Goal: Complete application form

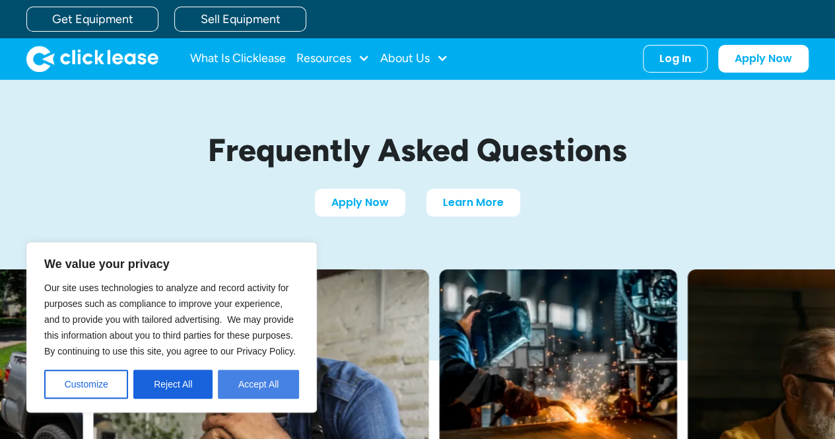
click at [256, 385] on button "Accept All" at bounding box center [258, 383] width 81 height 29
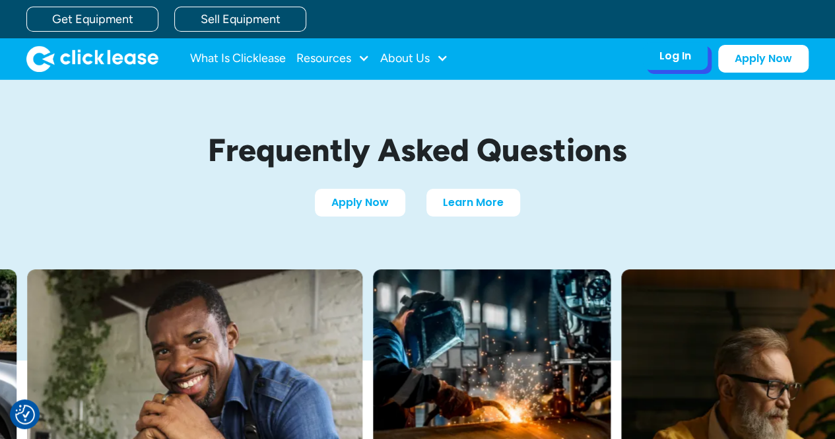
click at [665, 55] on div "Log In" at bounding box center [675, 55] width 32 height 13
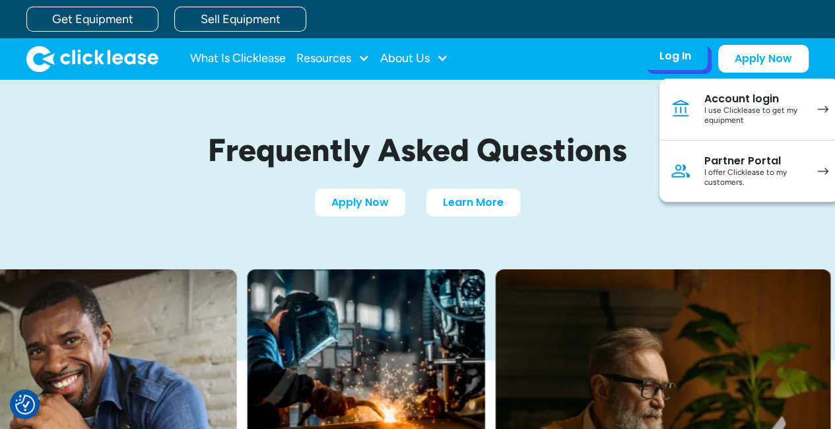
click at [720, 114] on div "I use Clicklease to get my equipment" at bounding box center [754, 116] width 100 height 20
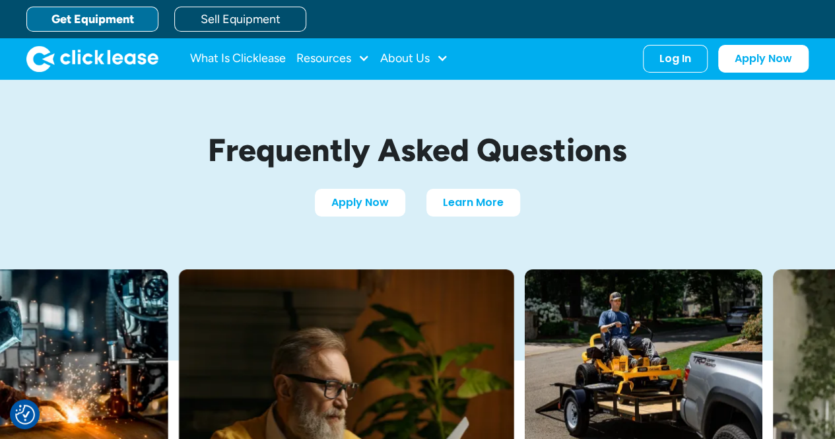
click at [100, 26] on link "Get Equipment" at bounding box center [92, 19] width 132 height 25
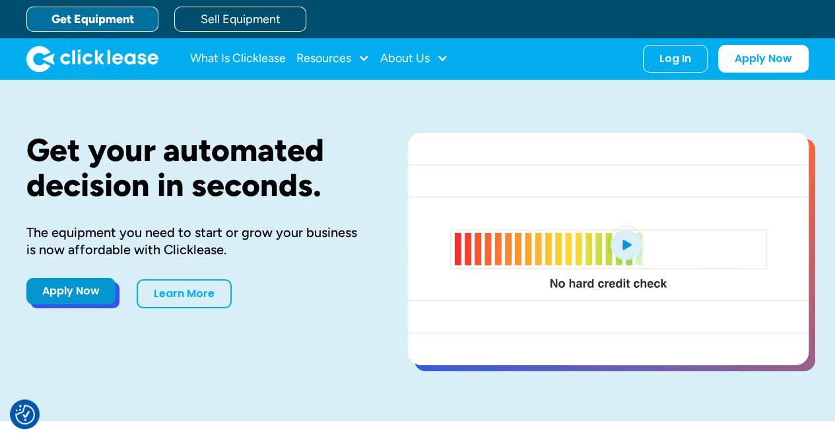
click at [66, 297] on link "Apply Now" at bounding box center [70, 291] width 89 height 26
